Goal: Task Accomplishment & Management: Use online tool/utility

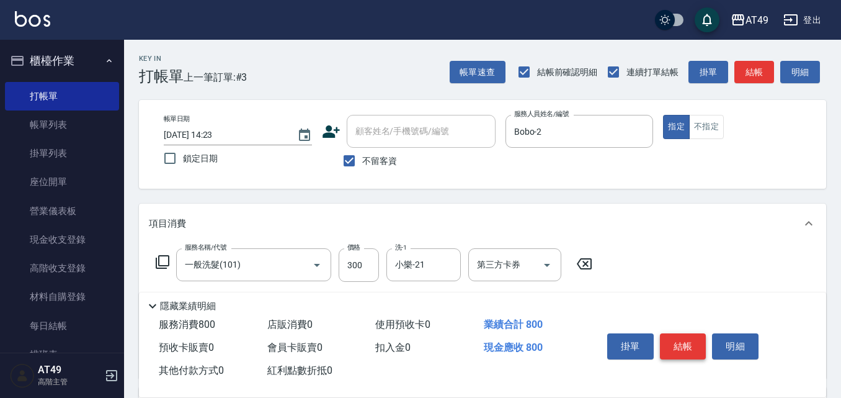
type input "精緻剪髮(201)"
click at [689, 346] on button "結帳" at bounding box center [683, 346] width 47 height 26
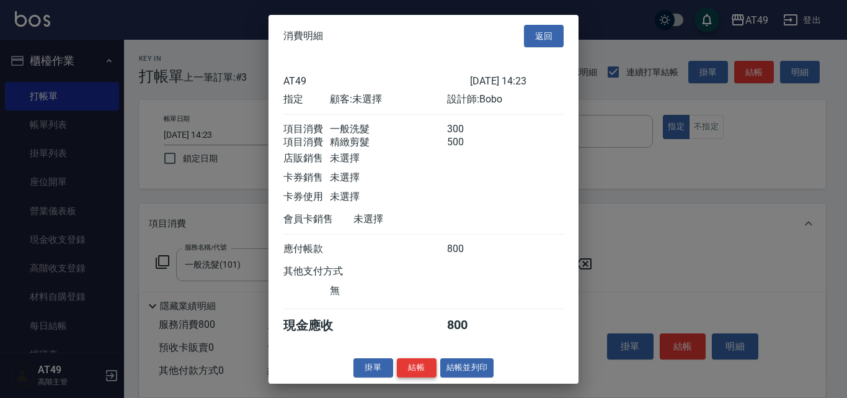
click at [425, 369] on button "結帳" at bounding box center [417, 367] width 40 height 19
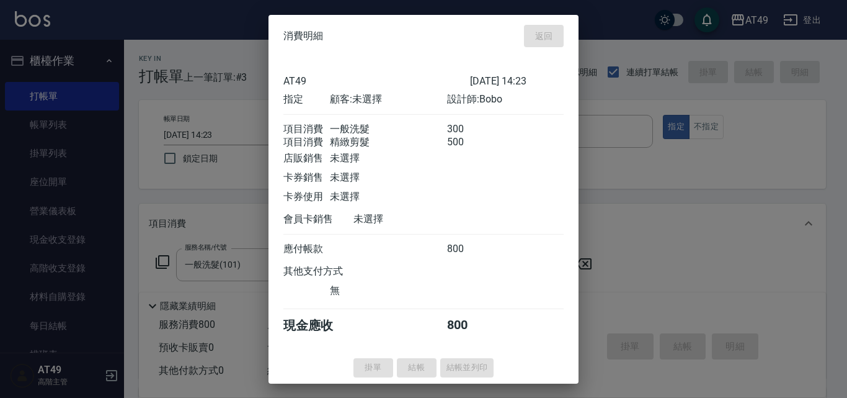
type input "[DATE] 15:36"
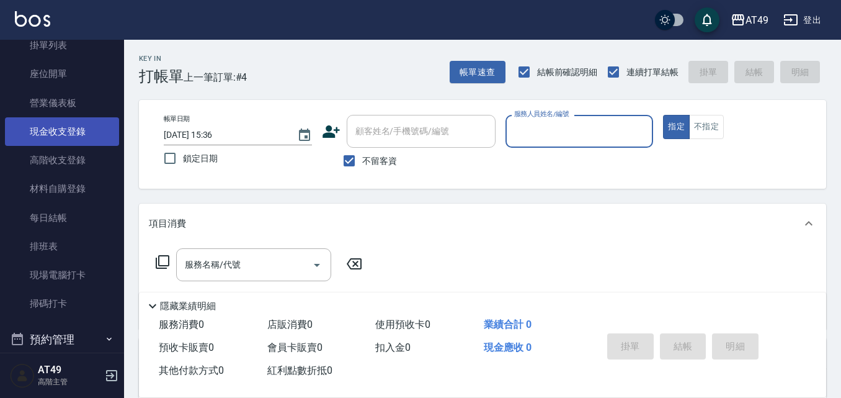
scroll to position [248, 0]
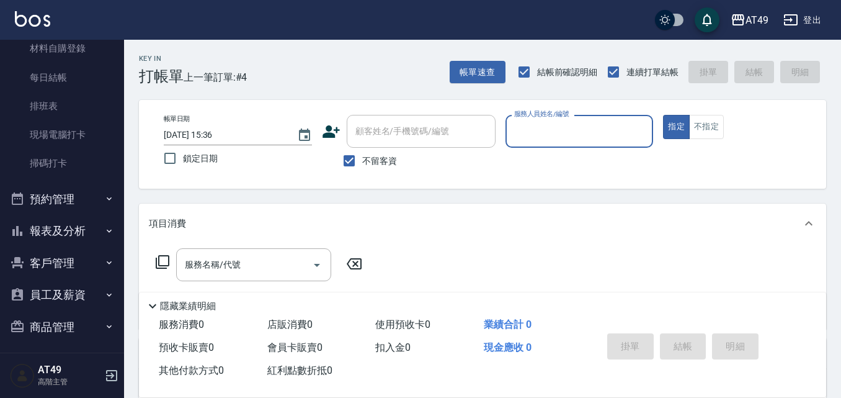
click at [46, 234] on button "報表及分析" at bounding box center [62, 231] width 114 height 32
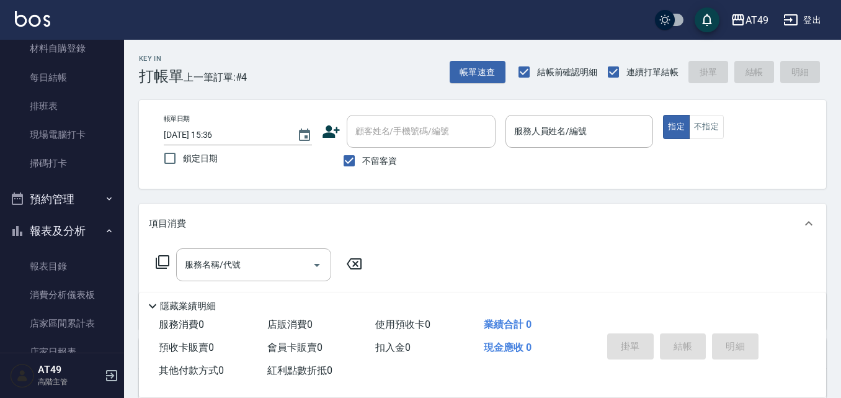
scroll to position [620, 0]
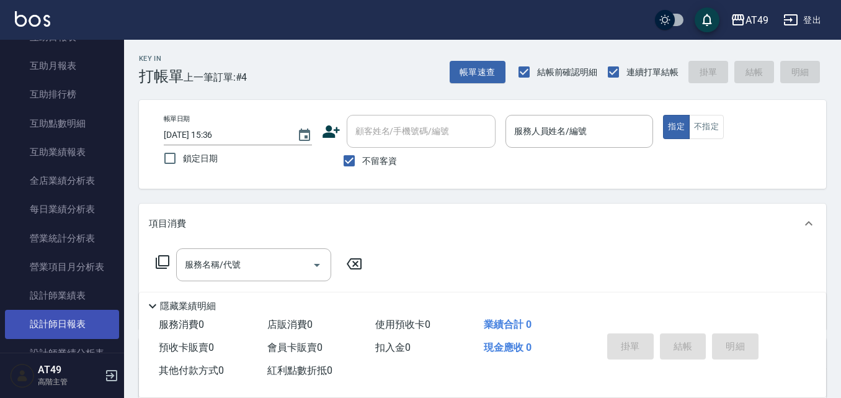
click at [66, 323] on link "設計師日報表" at bounding box center [62, 324] width 114 height 29
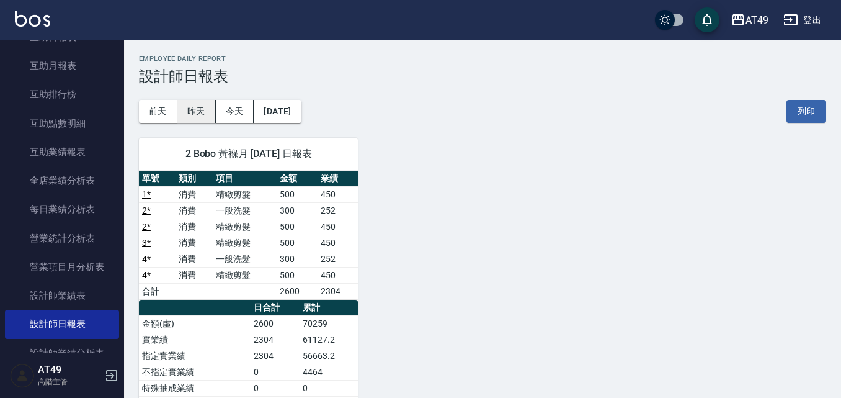
click at [190, 110] on button "昨天" at bounding box center [196, 111] width 38 height 23
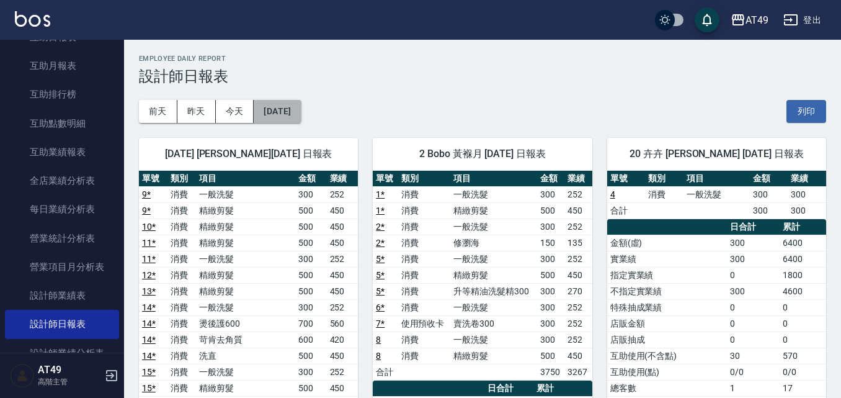
click at [301, 109] on button "[DATE]" at bounding box center [277, 111] width 47 height 23
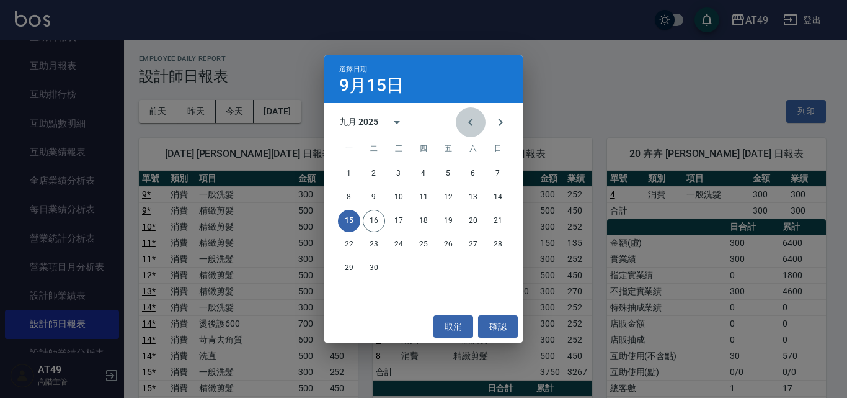
click at [479, 115] on button "Previous month" at bounding box center [471, 122] width 30 height 30
click at [449, 225] on button "15" at bounding box center [448, 221] width 22 height 22
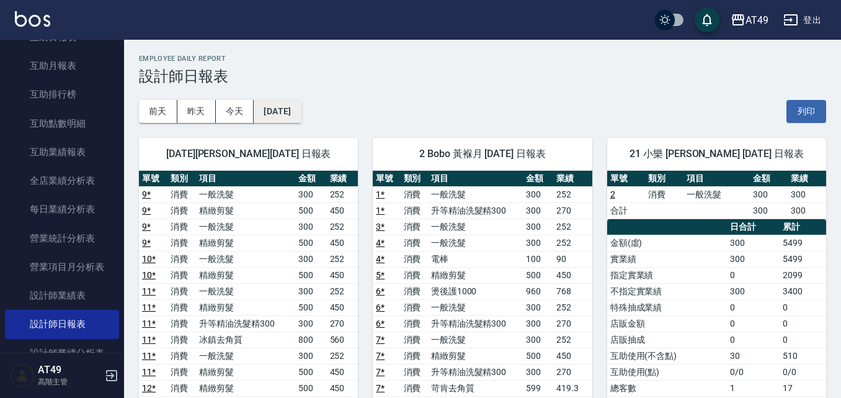
click at [301, 110] on button "[DATE]" at bounding box center [277, 111] width 47 height 23
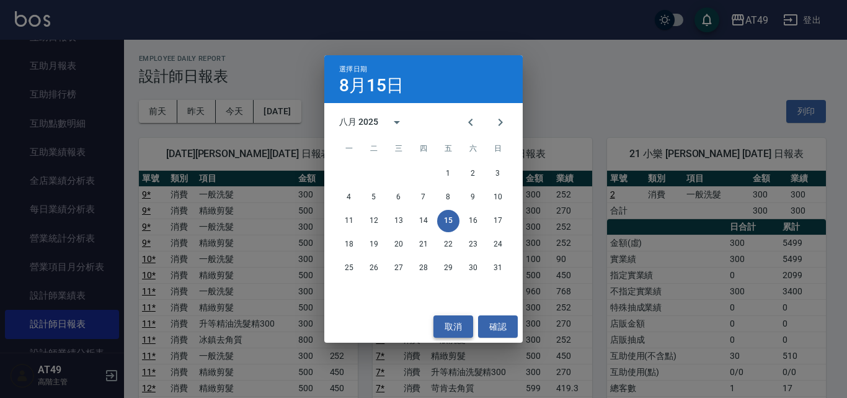
click at [460, 328] on button "取消" at bounding box center [454, 326] width 40 height 23
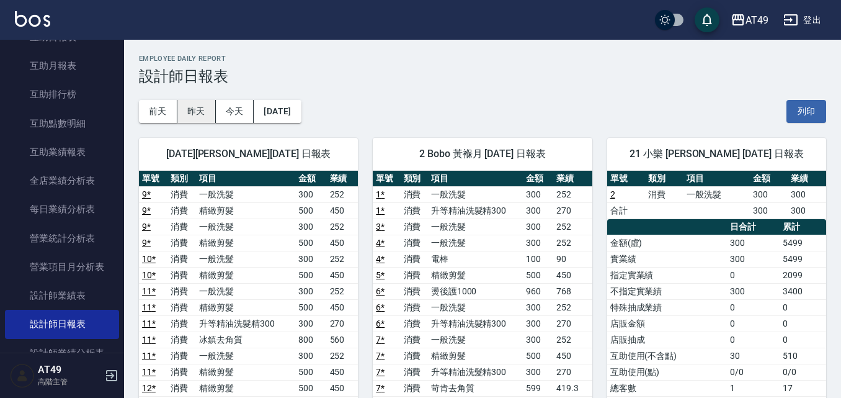
click at [206, 106] on button "昨天" at bounding box center [196, 111] width 38 height 23
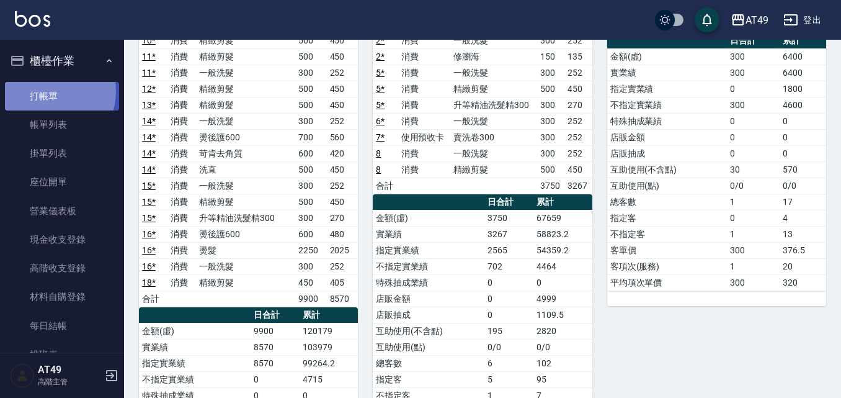
click at [44, 91] on link "打帳單" at bounding box center [62, 96] width 114 height 29
